Goal: Transaction & Acquisition: Book appointment/travel/reservation

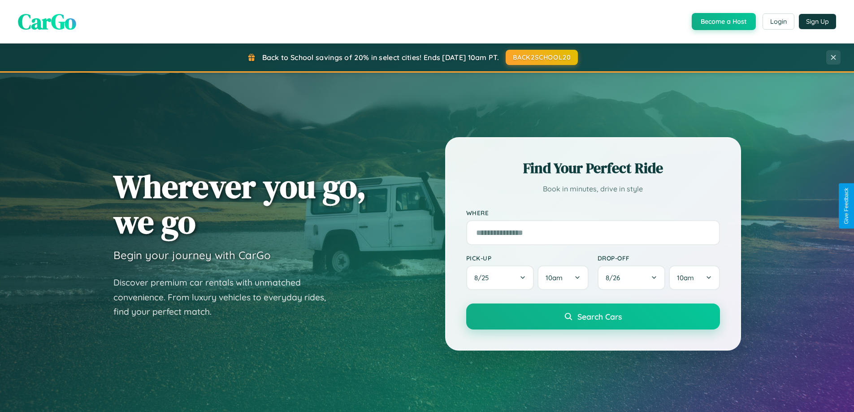
scroll to position [617, 0]
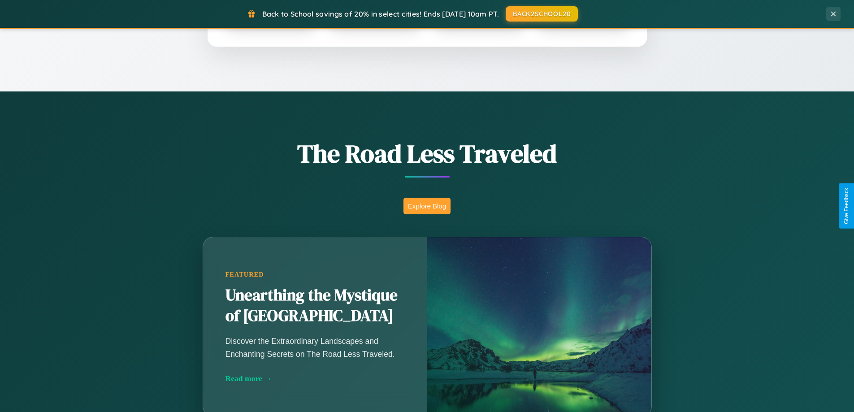
click at [427, 206] on button "Explore Blog" at bounding box center [426, 206] width 47 height 17
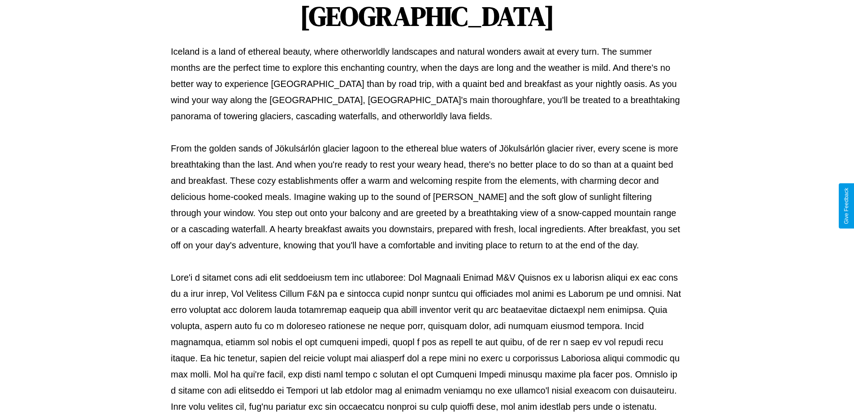
scroll to position [290, 0]
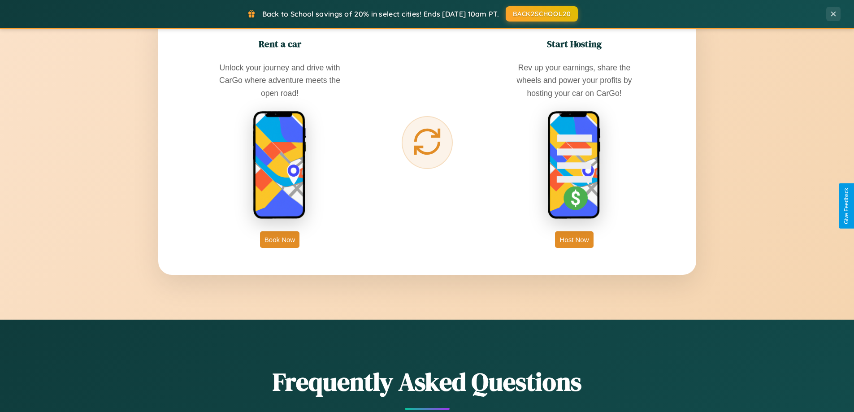
scroll to position [1440, 0]
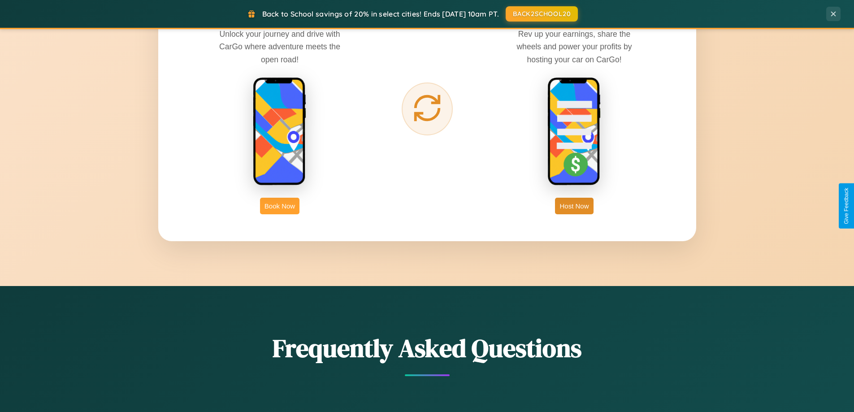
click at [280, 206] on button "Book Now" at bounding box center [279, 206] width 39 height 17
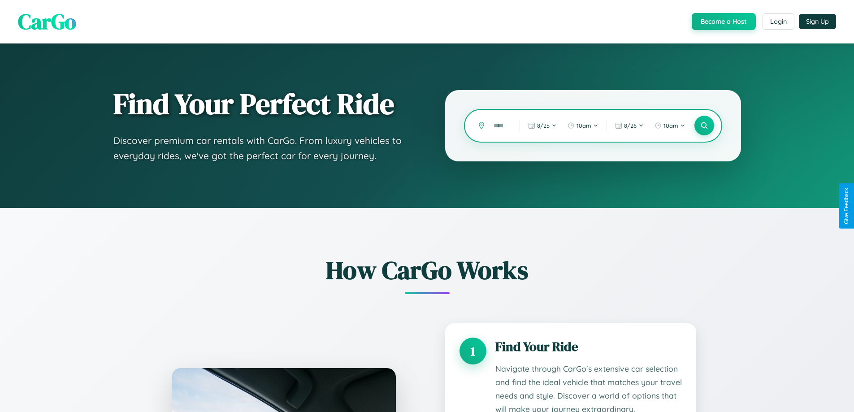
click at [500, 126] on input "text" at bounding box center [500, 126] width 22 height 16
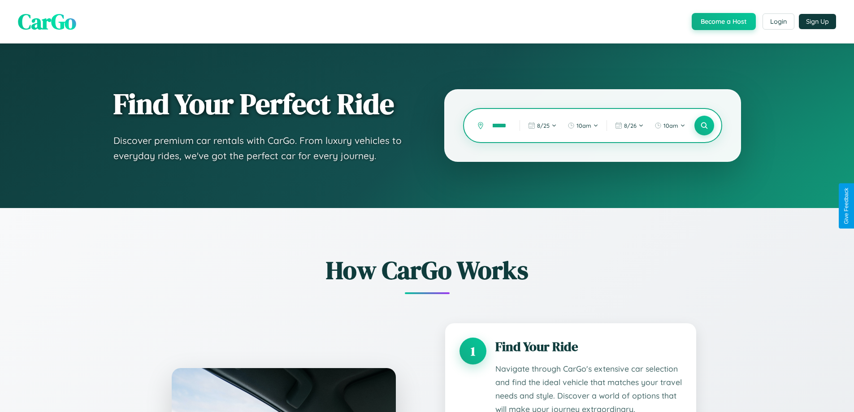
scroll to position [0, 11]
type input "******"
click at [704, 126] on icon at bounding box center [704, 125] width 9 height 9
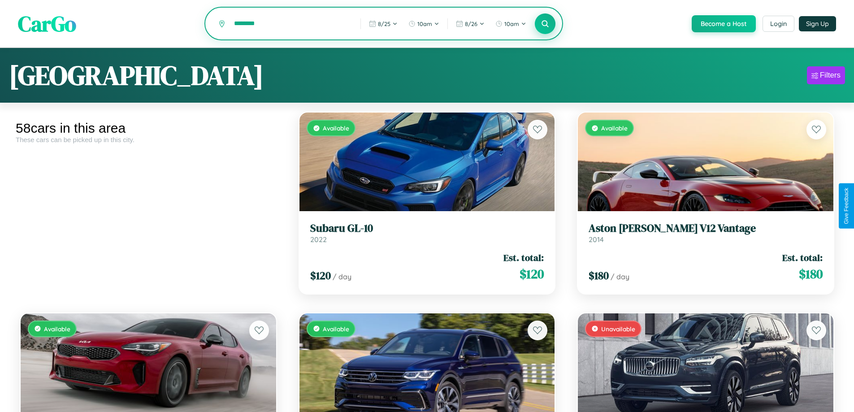
type input "********"
click at [545, 24] on icon at bounding box center [545, 23] width 9 height 9
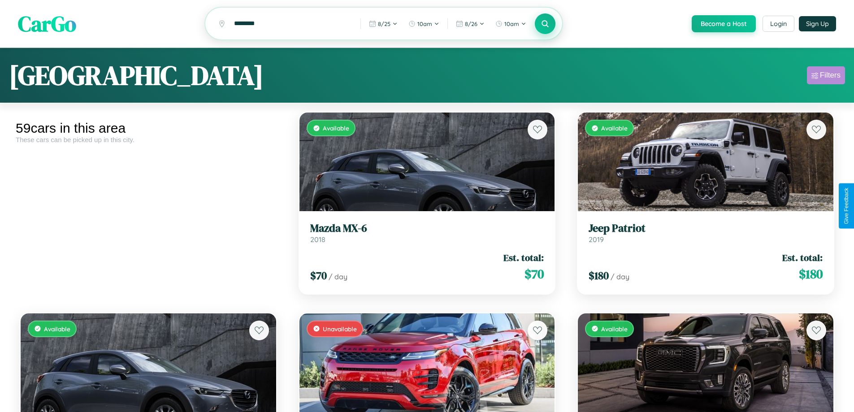
click at [826, 77] on div "Filters" at bounding box center [830, 75] width 21 height 9
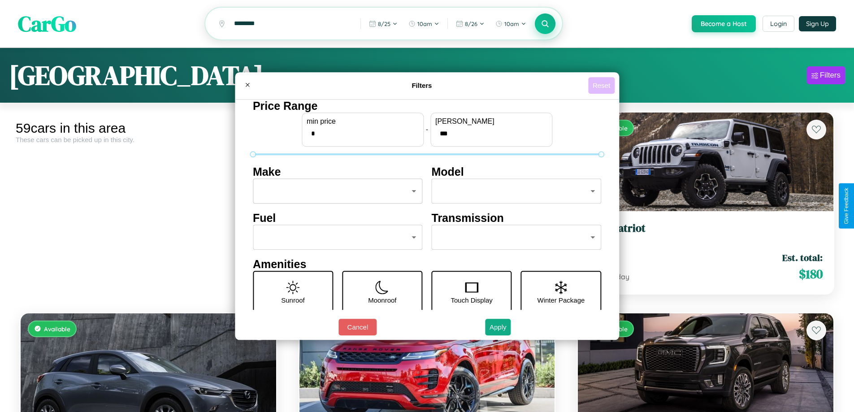
click at [602, 85] on button "Reset" at bounding box center [601, 85] width 26 height 17
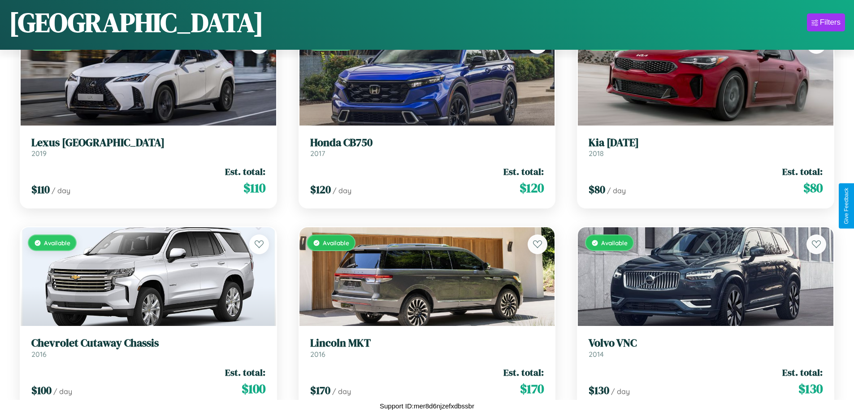
scroll to position [1732, 0]
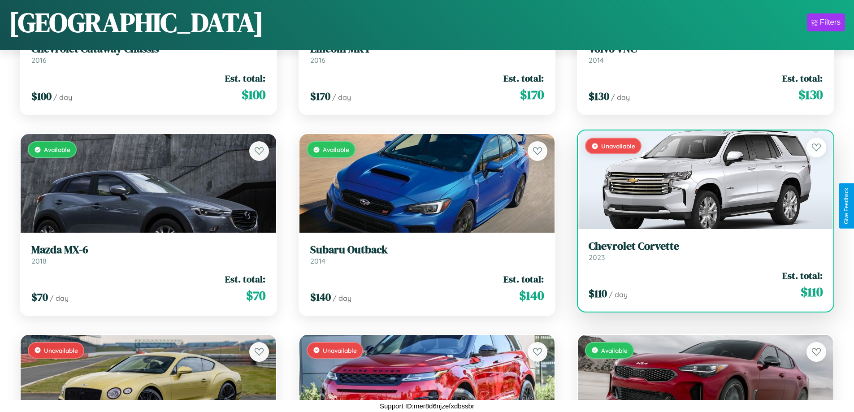
click at [700, 288] on div "$ 110 / day Est. total: $ 110" at bounding box center [706, 285] width 234 height 32
click at [700, 285] on div "$ 110 / day Est. total: $ 110" at bounding box center [706, 285] width 234 height 32
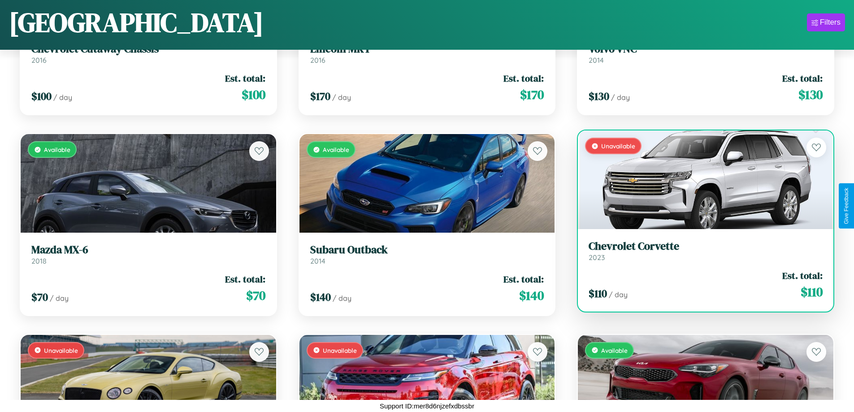
click at [700, 285] on div "$ 110 / day Est. total: $ 110" at bounding box center [706, 285] width 234 height 32
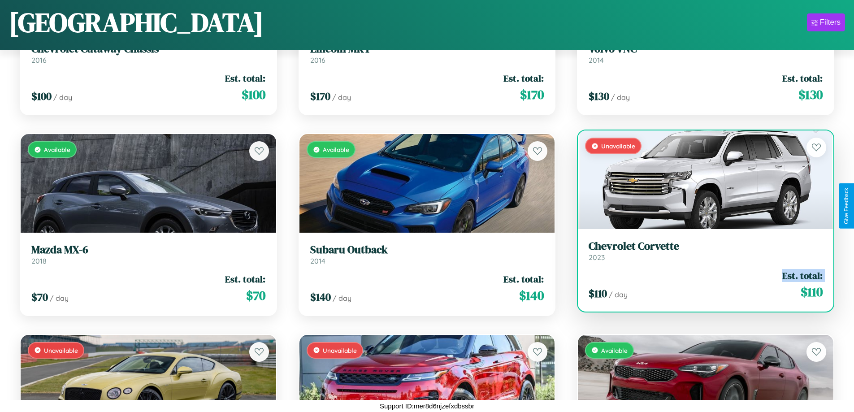
click at [700, 285] on div "$ 110 / day Est. total: $ 110" at bounding box center [706, 285] width 234 height 32
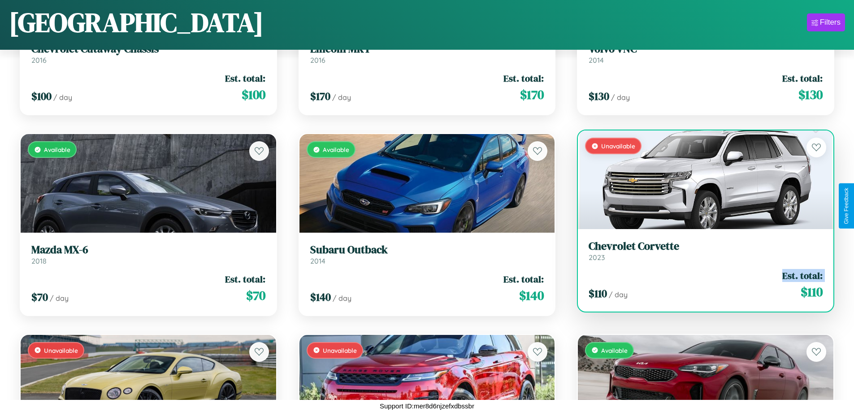
click at [700, 285] on div "$ 110 / day Est. total: $ 110" at bounding box center [706, 285] width 234 height 32
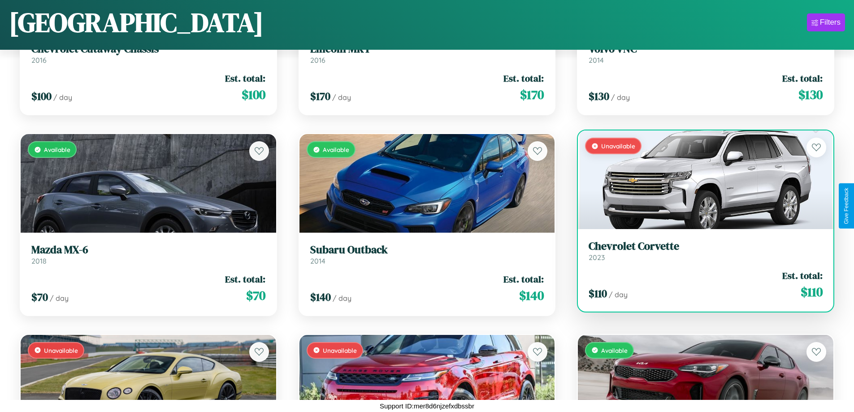
click at [700, 285] on div "$ 110 / day Est. total: $ 110" at bounding box center [706, 285] width 234 height 32
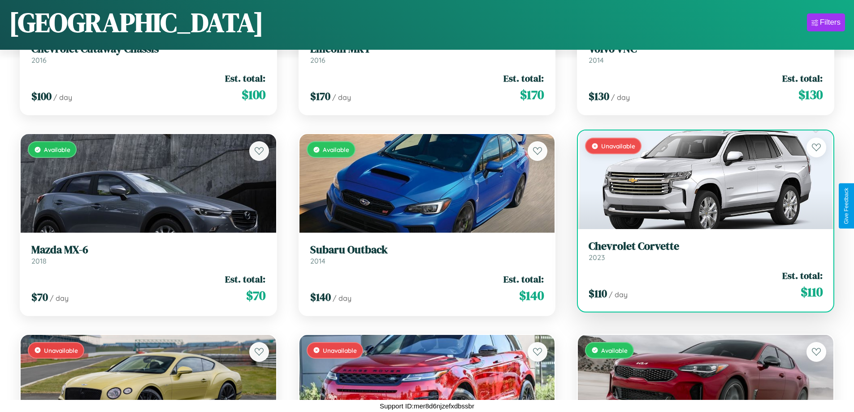
click at [700, 251] on h3 "Chevrolet Corvette" at bounding box center [706, 246] width 234 height 13
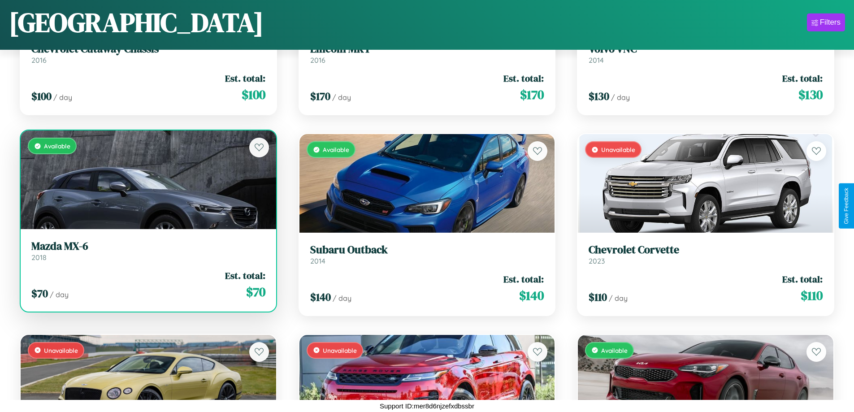
click at [147, 251] on h3 "Mazda MX-6" at bounding box center [148, 246] width 234 height 13
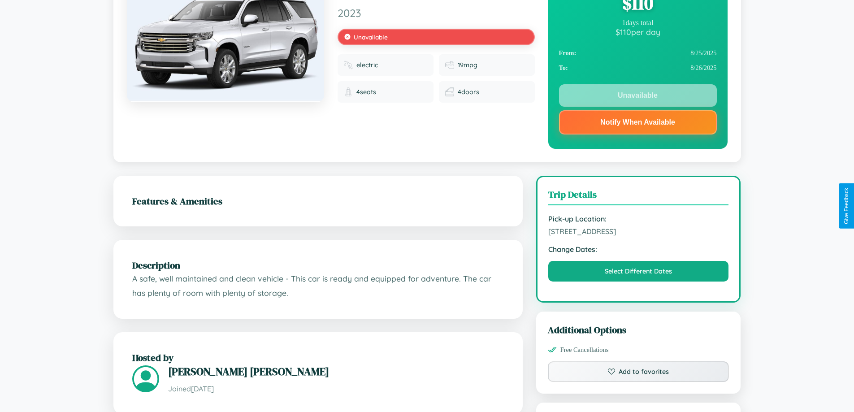
scroll to position [120, 0]
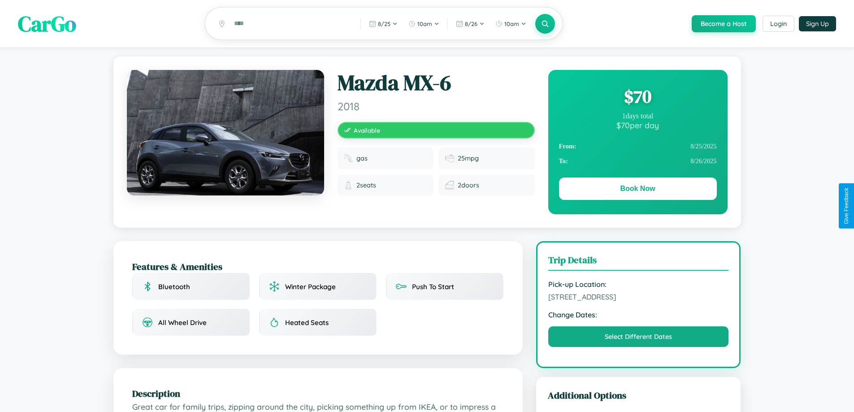
click at [637, 98] on div "$ 70" at bounding box center [638, 96] width 158 height 24
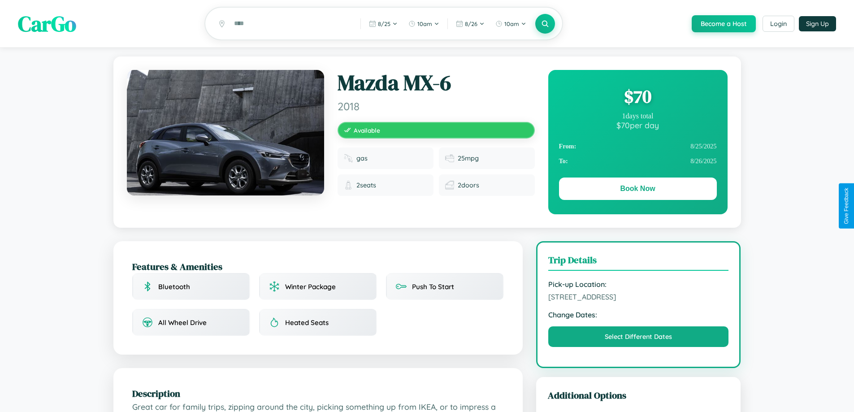
click at [637, 98] on div "$ 70" at bounding box center [638, 96] width 158 height 24
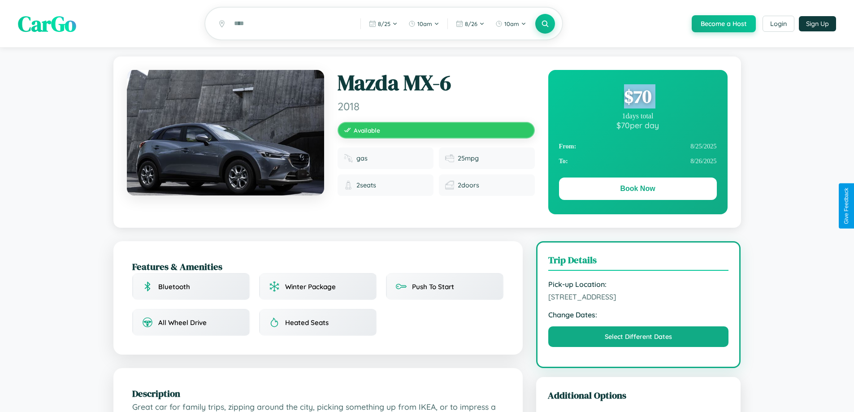
click at [637, 98] on div "$ 70" at bounding box center [638, 96] width 158 height 24
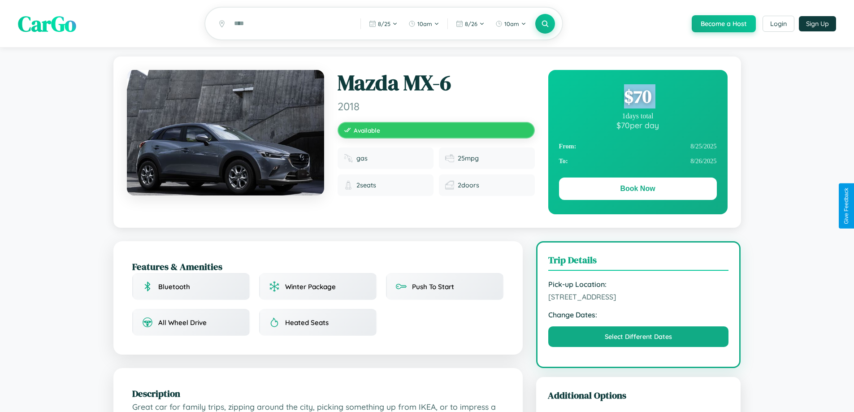
click at [637, 98] on div "$ 70" at bounding box center [638, 96] width 158 height 24
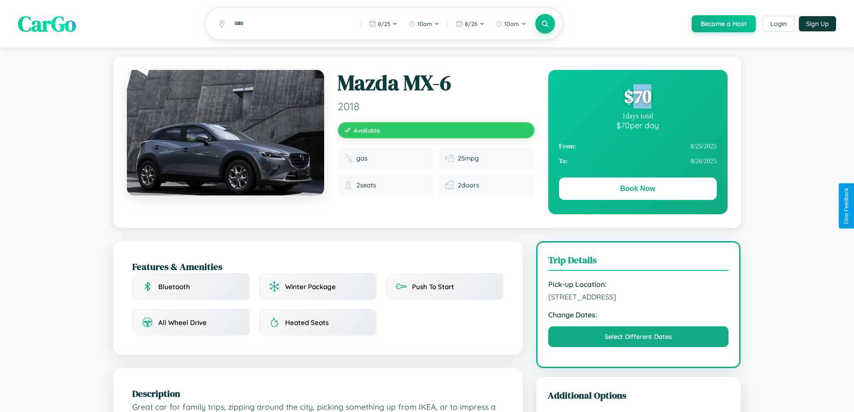
click at [637, 98] on div "$ 70" at bounding box center [638, 96] width 158 height 24
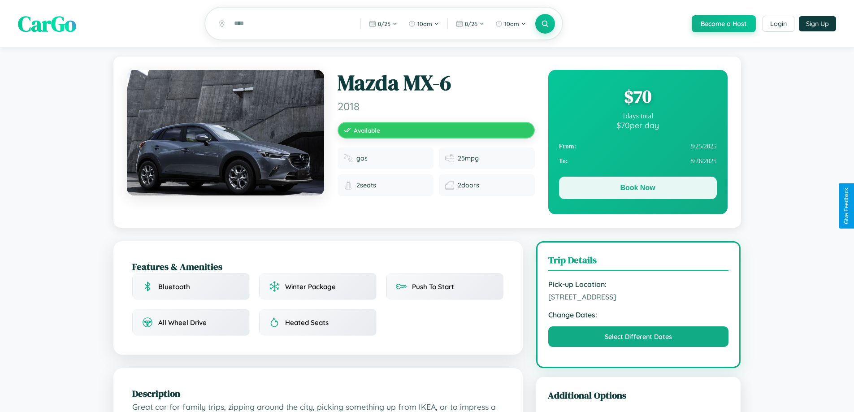
click at [637, 189] on button "Book Now" at bounding box center [638, 188] width 158 height 22
